Goal: Information Seeking & Learning: Learn about a topic

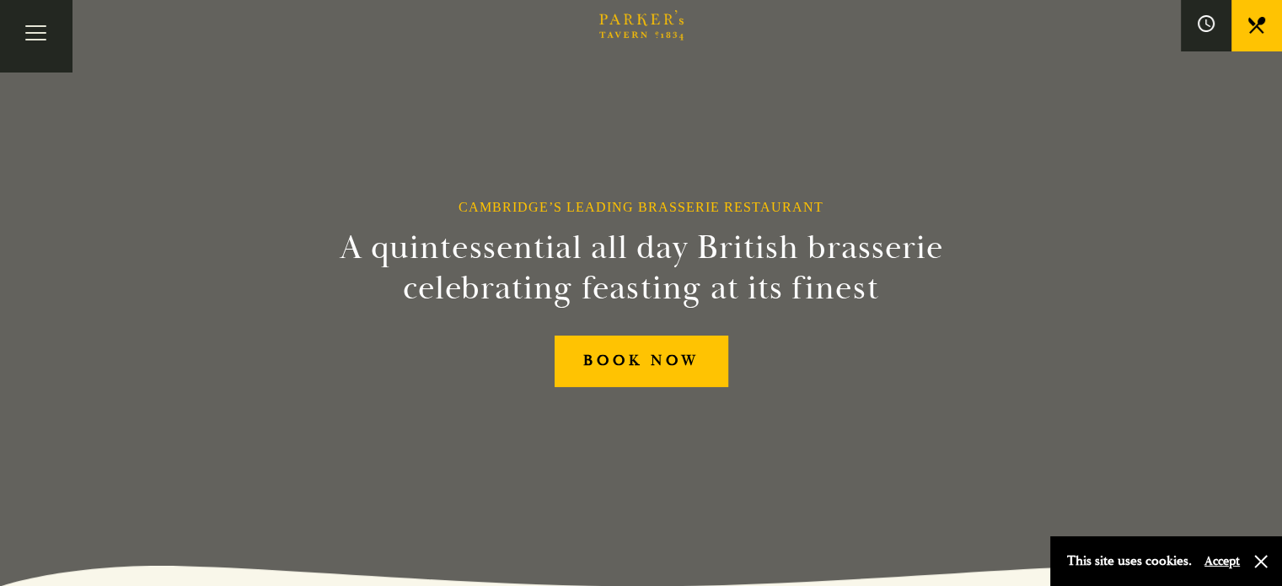
click at [0, 0] on link "Menus" at bounding box center [0, 0] width 0 height 0
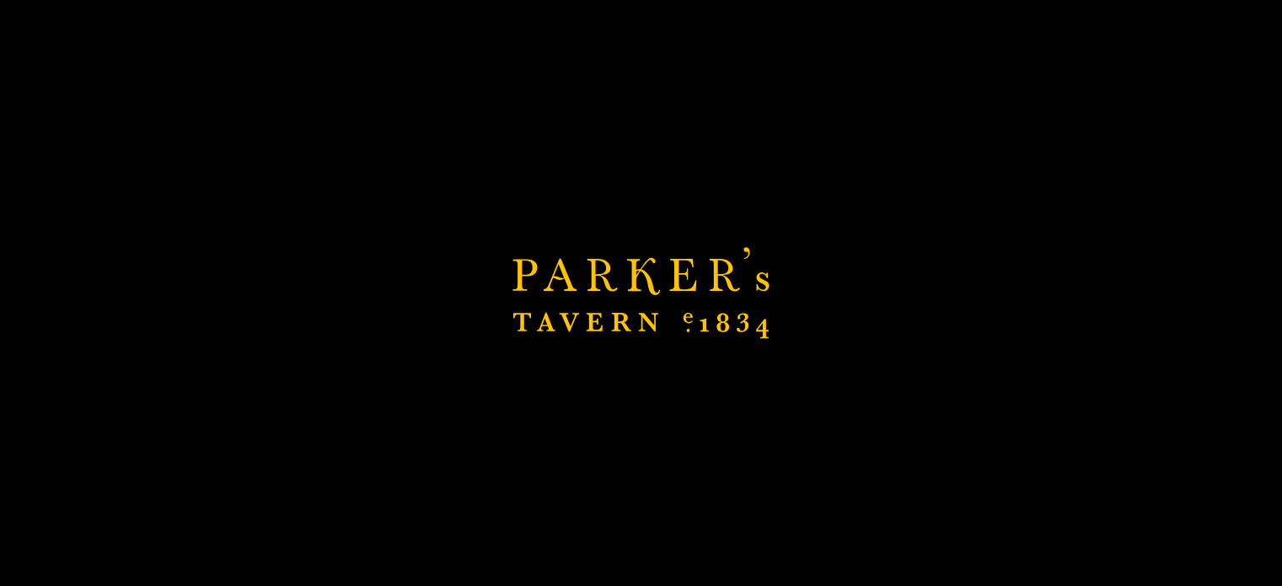
scroll to position [337, 0]
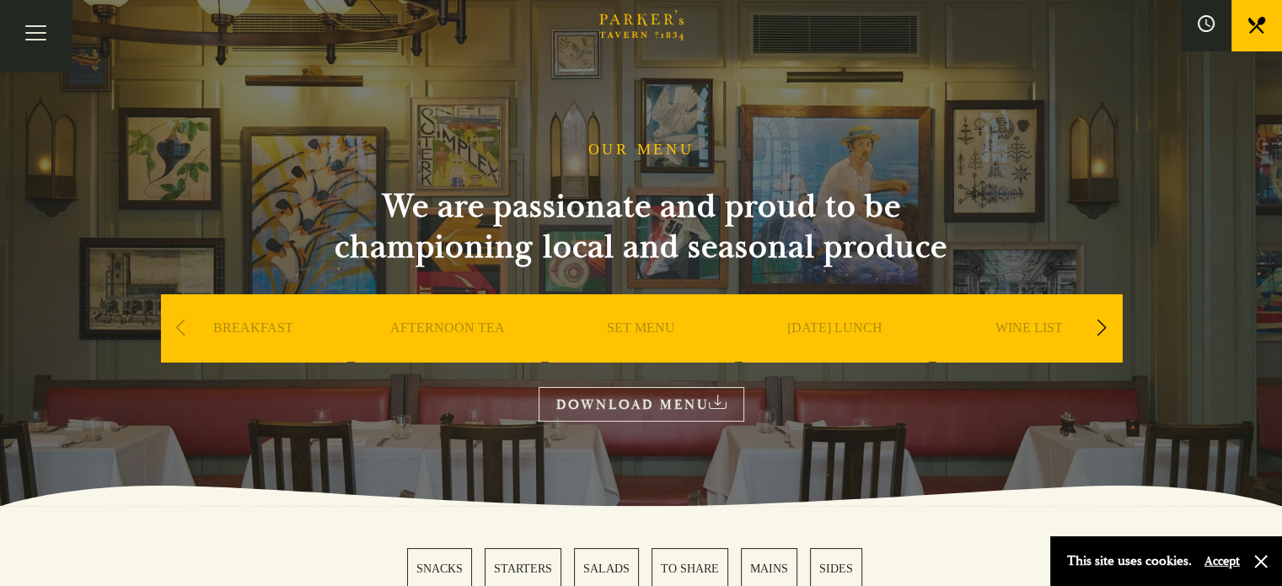
click at [1094, 322] on div "Next slide" at bounding box center [1101, 327] width 23 height 37
click at [1101, 329] on div "Next slide" at bounding box center [1101, 327] width 23 height 37
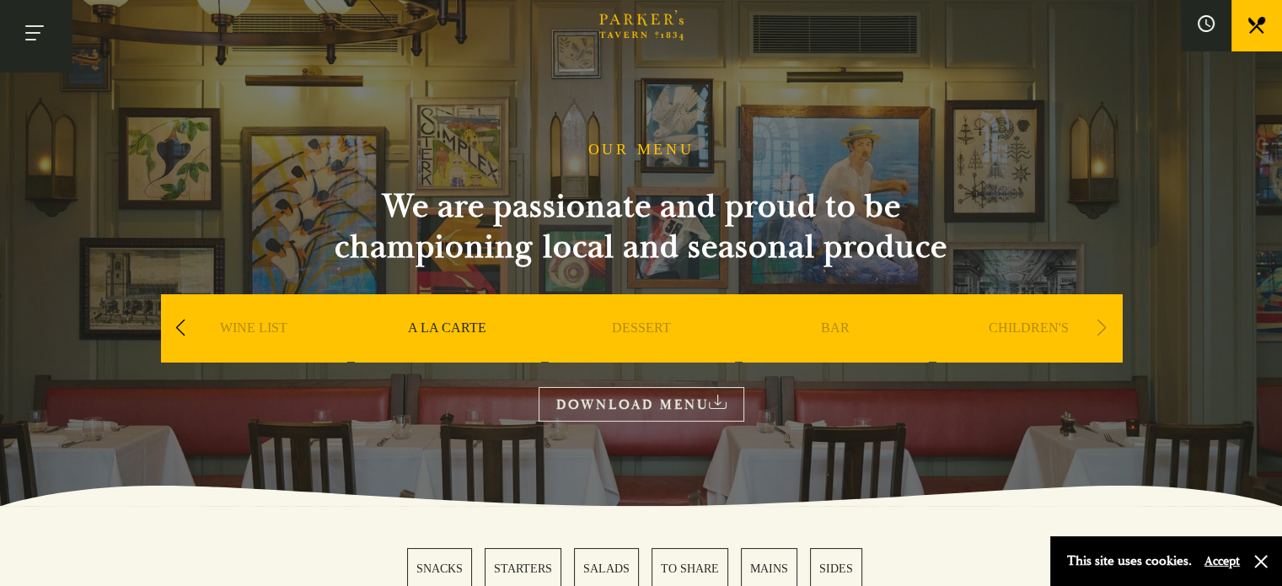
click at [40, 50] on button "Toggle navigation" at bounding box center [36, 36] width 72 height 72
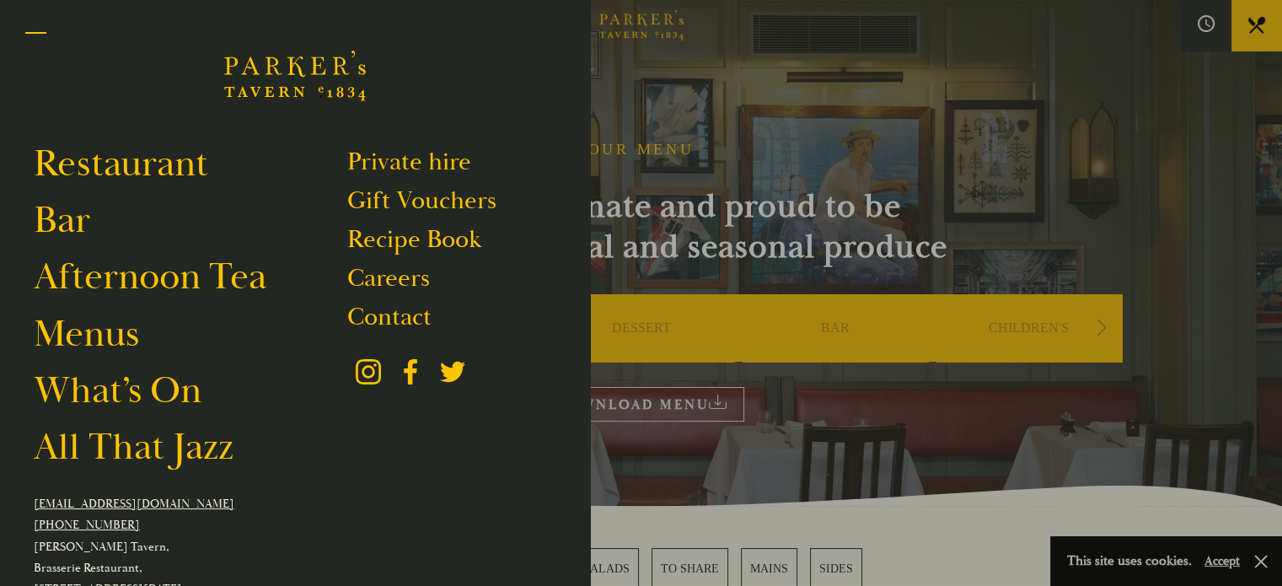
click at [47, 46] on button "Toggle navigation" at bounding box center [36, 36] width 72 height 72
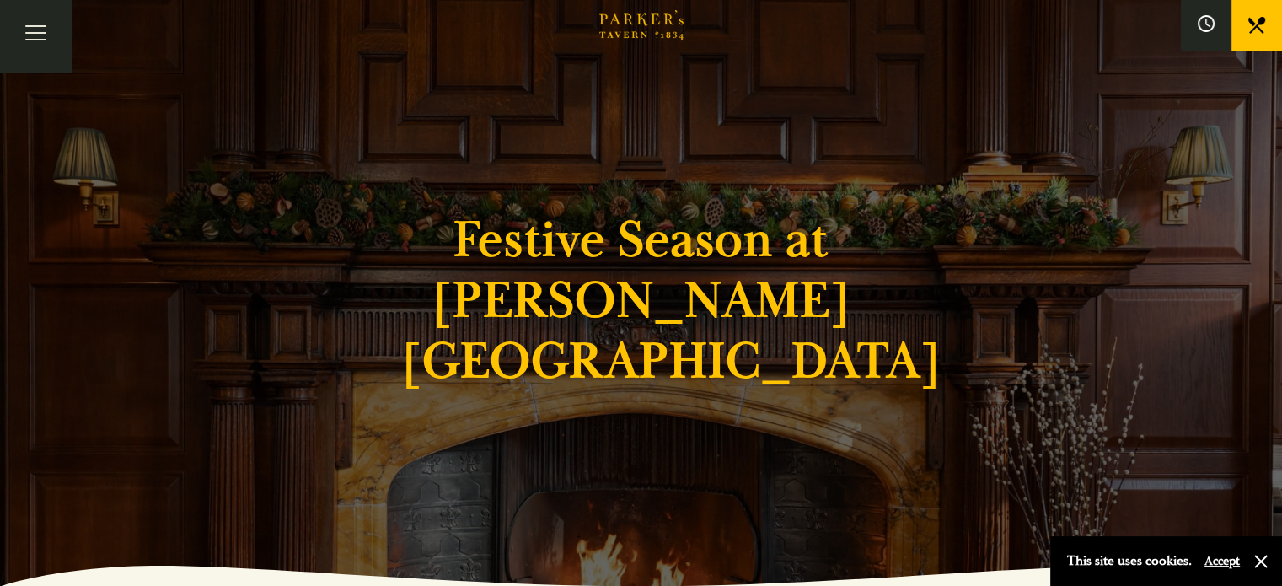
click at [0, 0] on link "Menus" at bounding box center [0, 0] width 0 height 0
